Goal: Information Seeking & Learning: Learn about a topic

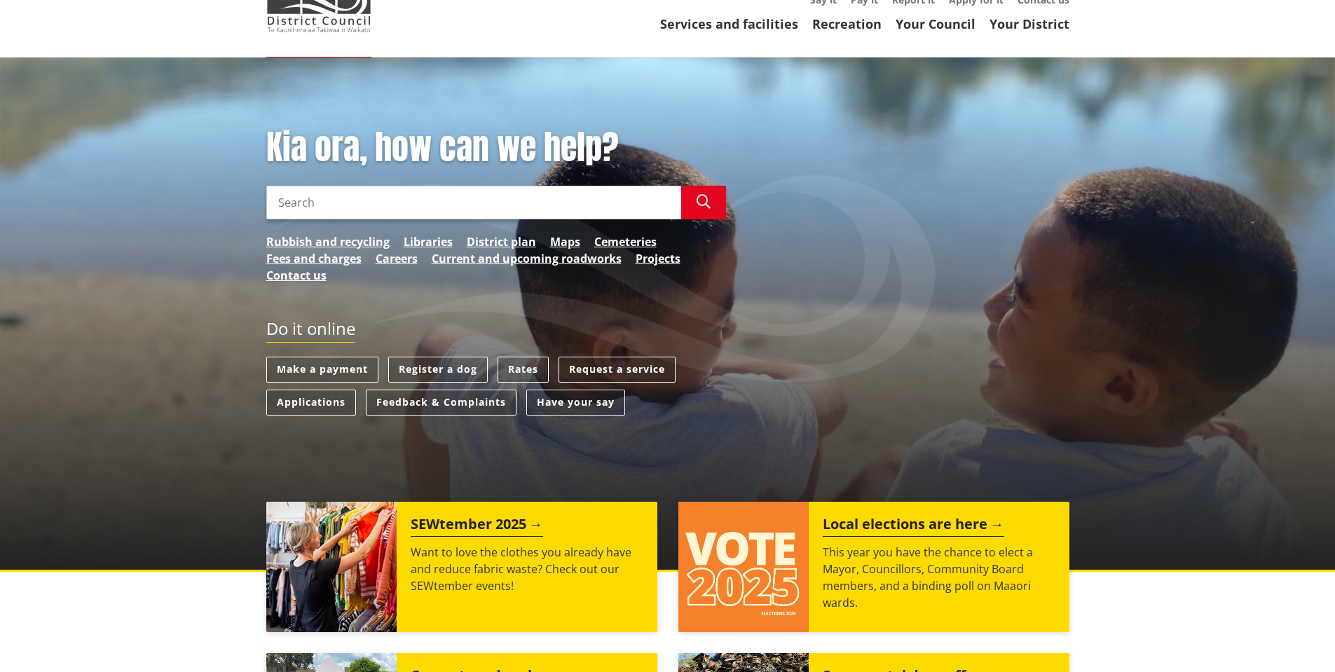
scroll to position [117, 0]
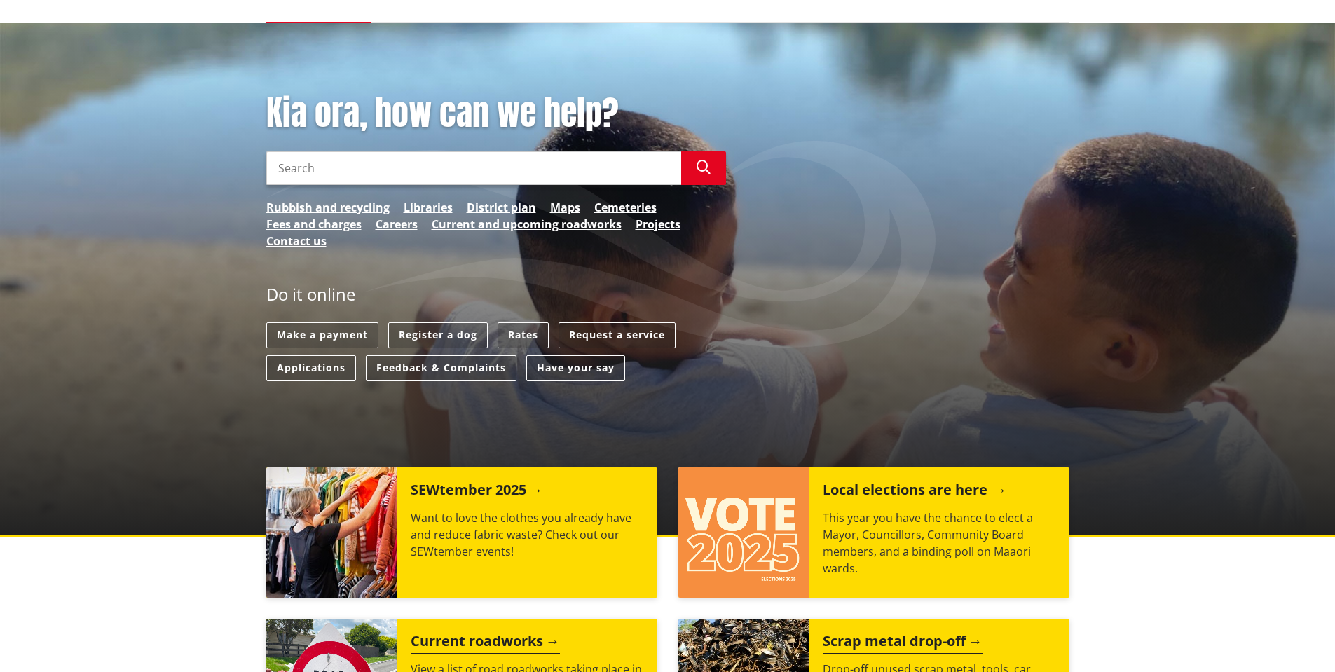
click at [835, 523] on p "This year you have the chance to elect a Mayor, Councillors, Community Board me…" at bounding box center [939, 542] width 233 height 67
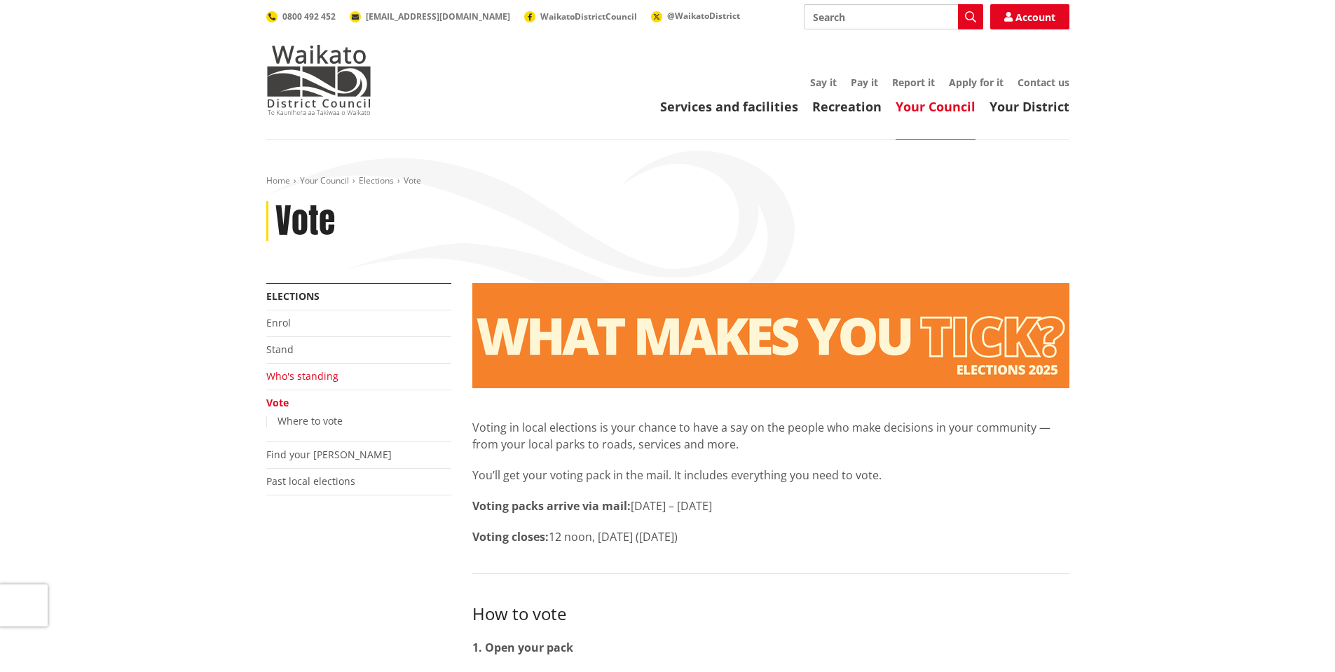
click at [307, 380] on link "Who's standing" at bounding box center [302, 375] width 72 height 13
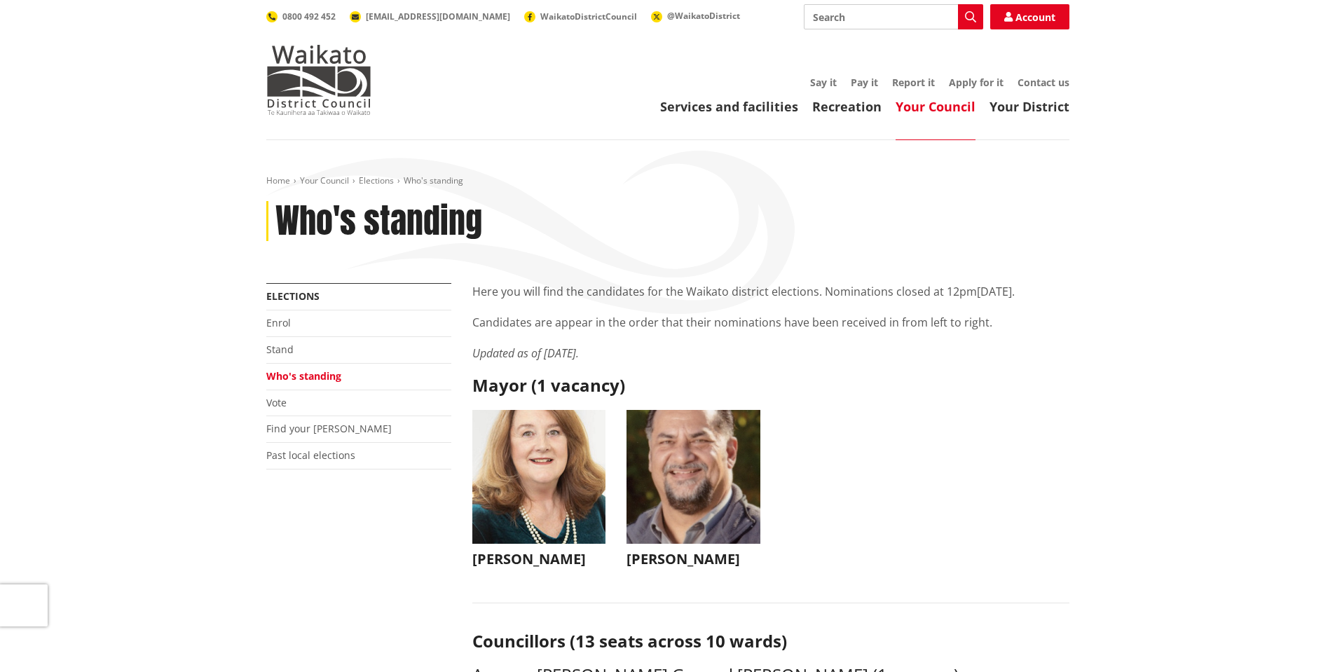
click at [942, 109] on link "Your Council" at bounding box center [936, 106] width 80 height 17
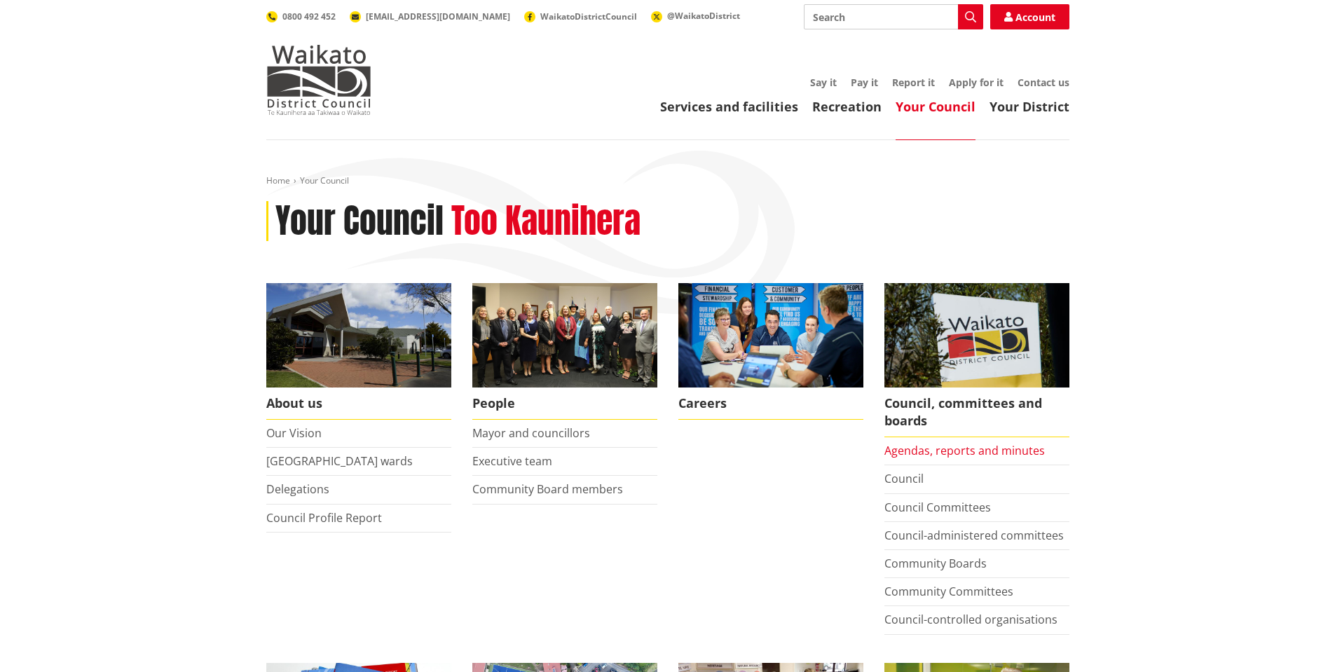
click at [940, 453] on link "Agendas, reports and minutes" at bounding box center [964, 450] width 160 height 15
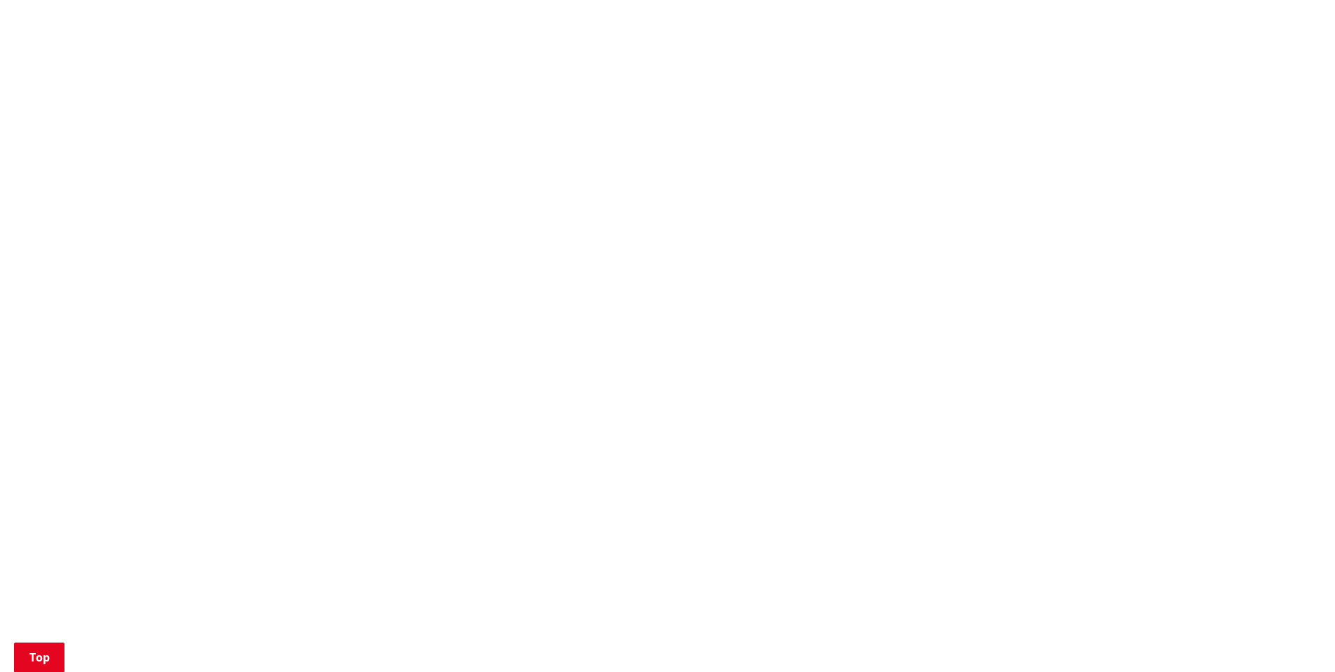
scroll to position [1051, 0]
